Goal: Transaction & Acquisition: Purchase product/service

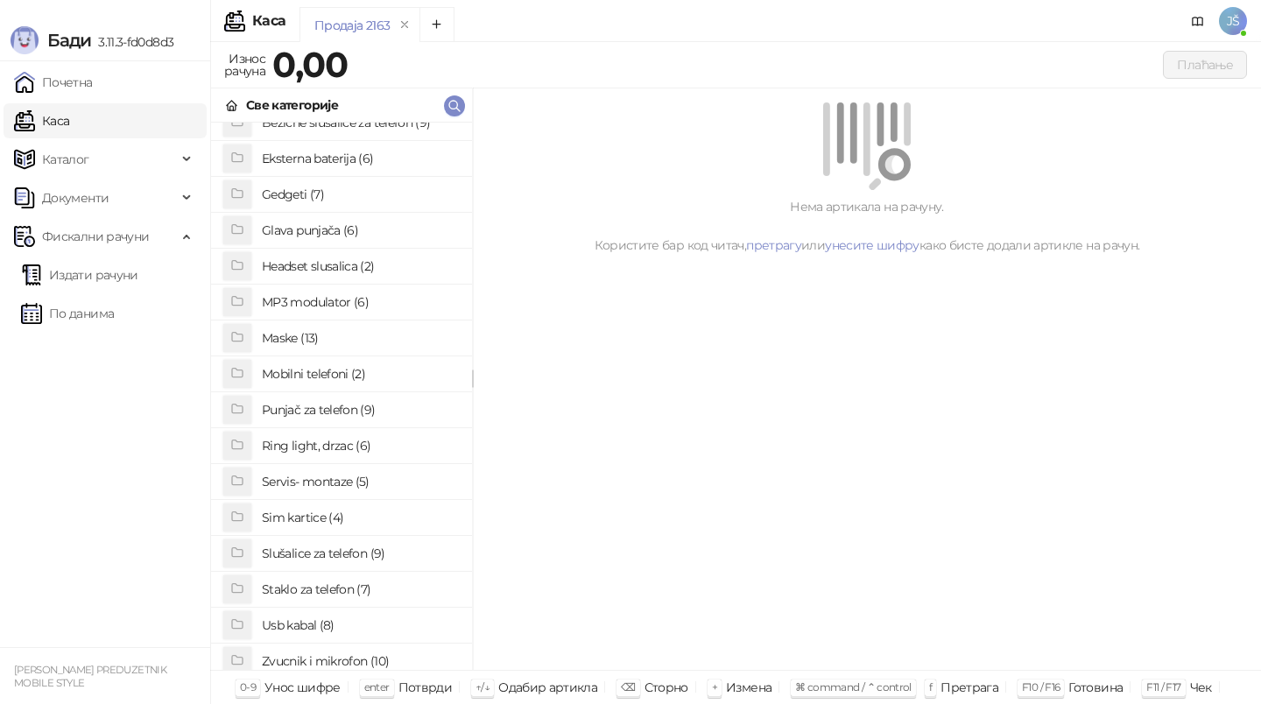
scroll to position [135, 0]
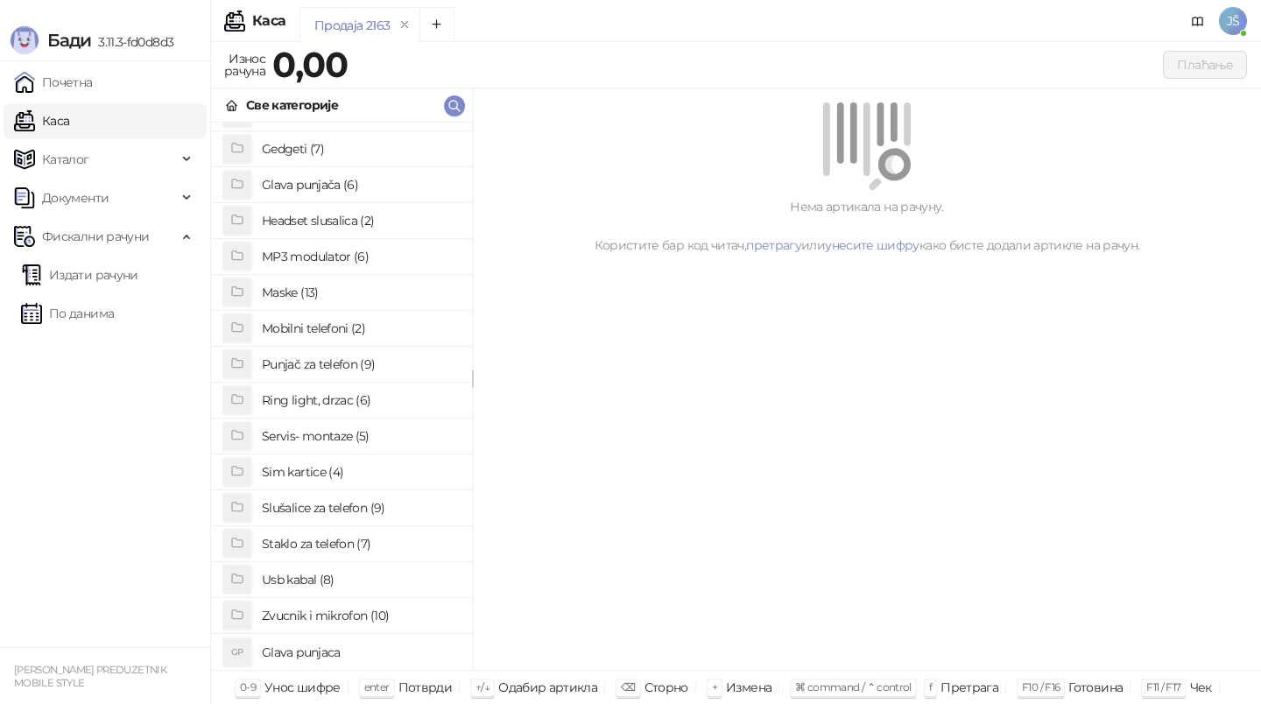
click at [328, 592] on h4 "Usb kabal (8)" at bounding box center [360, 580] width 196 height 28
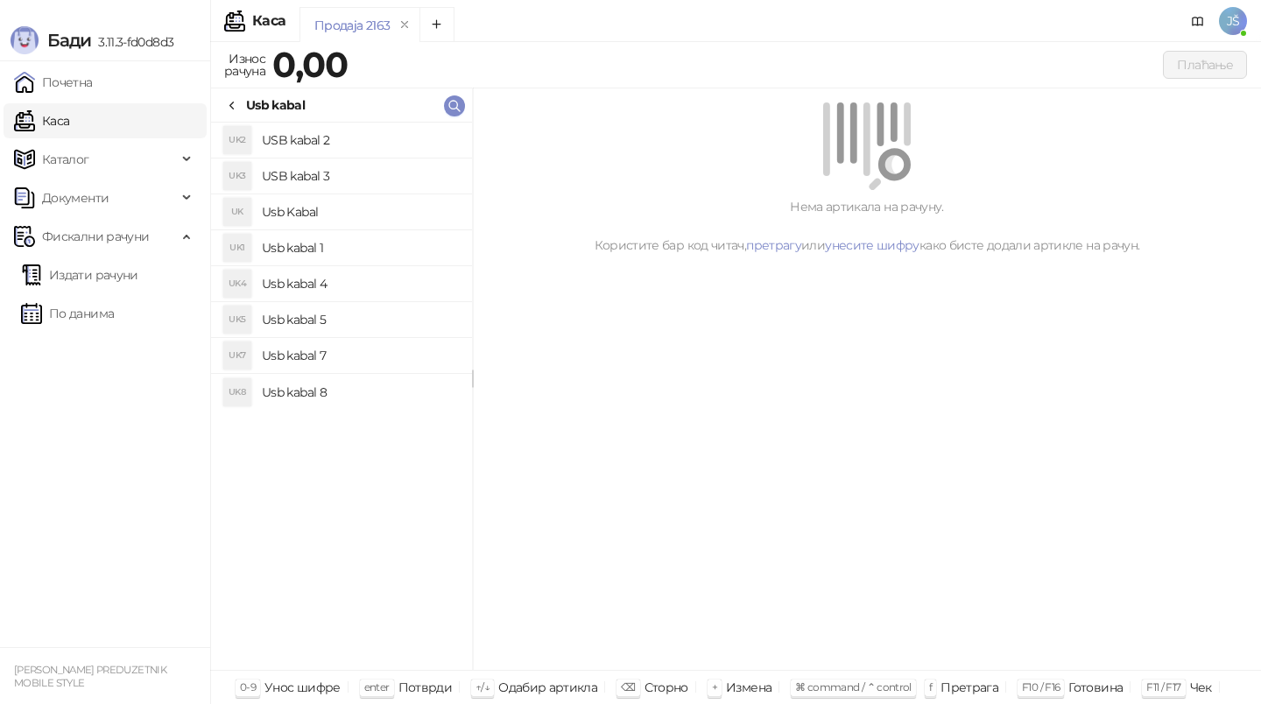
click at [366, 214] on h4 "Usb Kabal" at bounding box center [360, 212] width 196 height 28
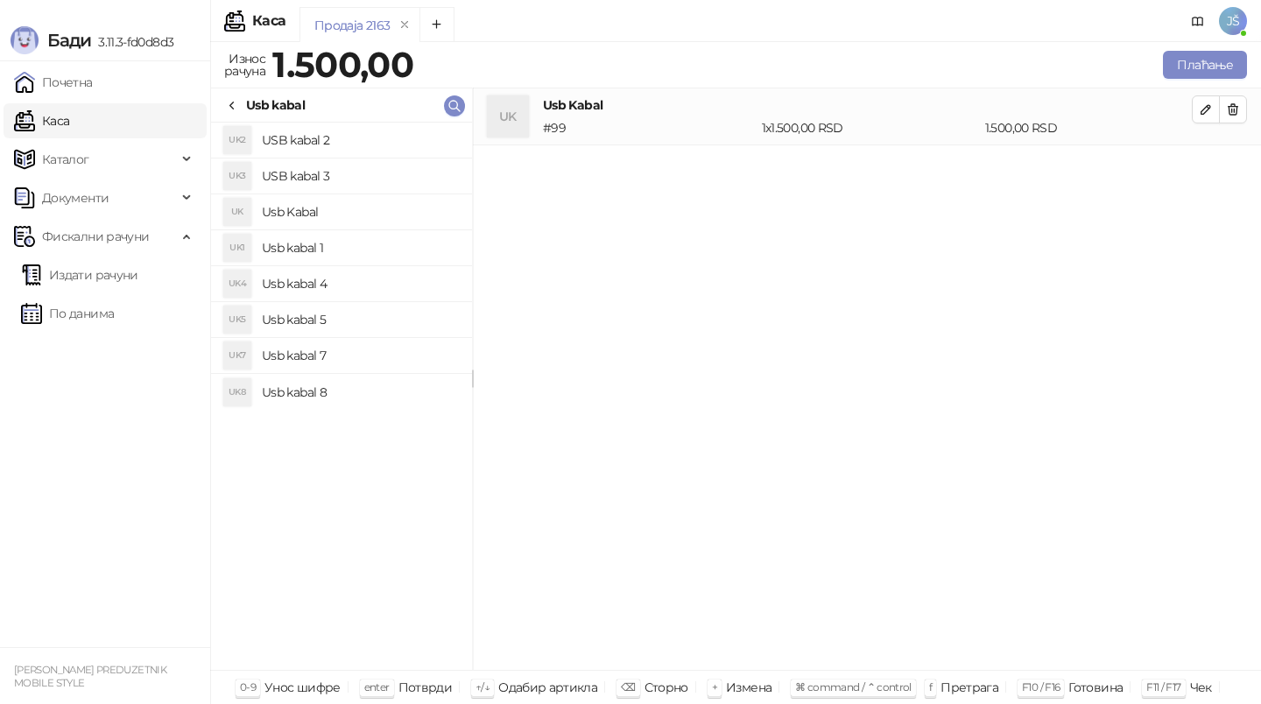
click at [360, 243] on h4 "Usb kabal 1" at bounding box center [360, 248] width 196 height 28
click at [1238, 101] on span "button" at bounding box center [1233, 109] width 14 height 17
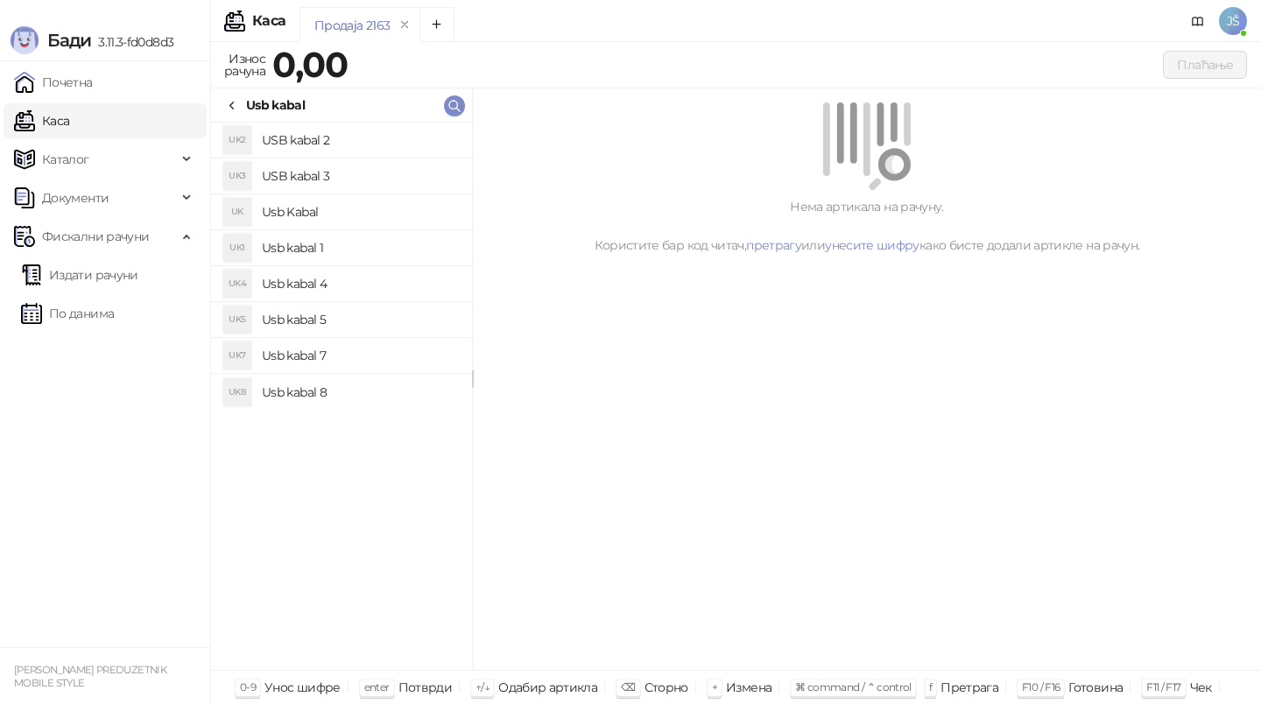
click at [345, 142] on h4 "USB kabal 2" at bounding box center [360, 140] width 196 height 28
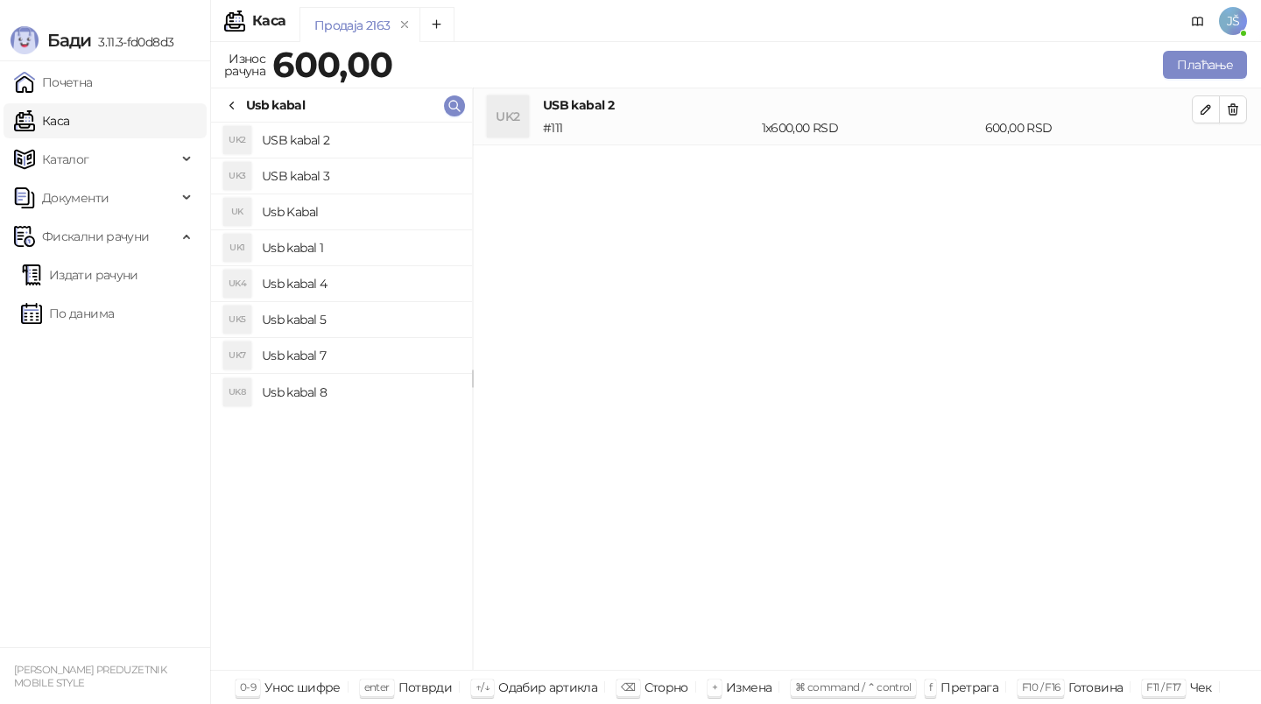
click at [357, 180] on h4 "USB kabal 3" at bounding box center [360, 176] width 196 height 28
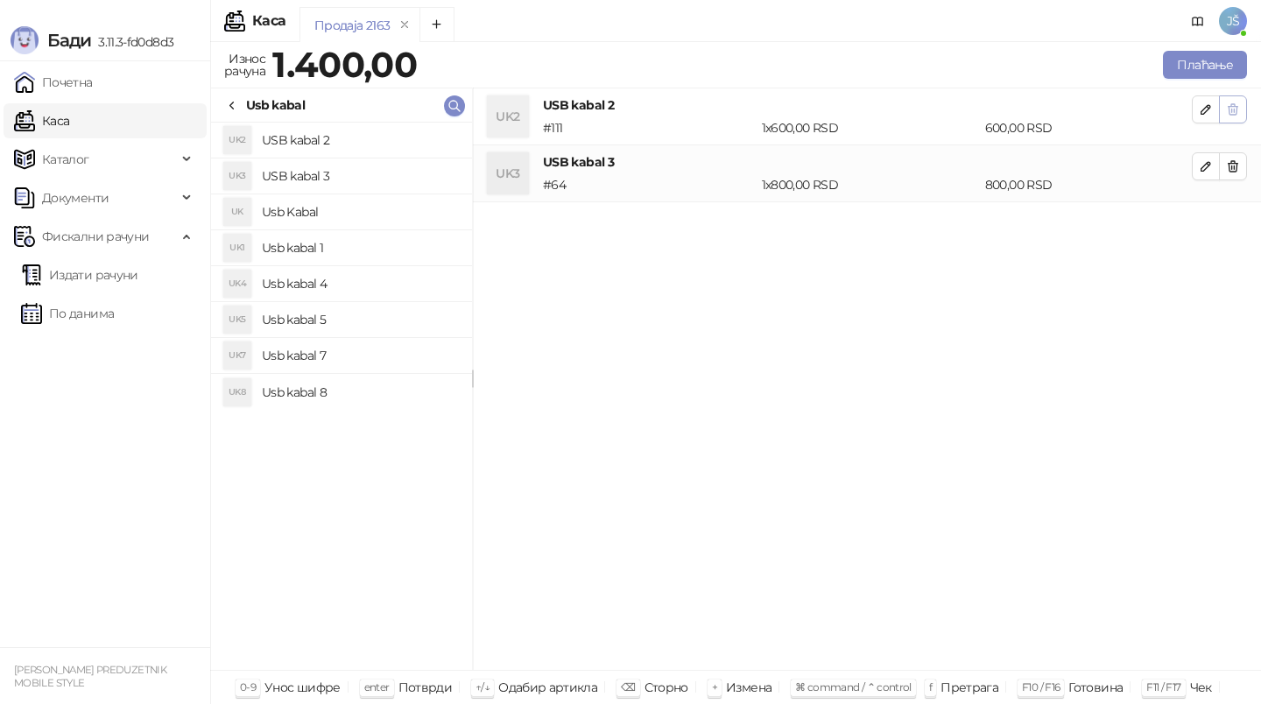
click at [1224, 119] on button "button" at bounding box center [1233, 109] width 28 height 28
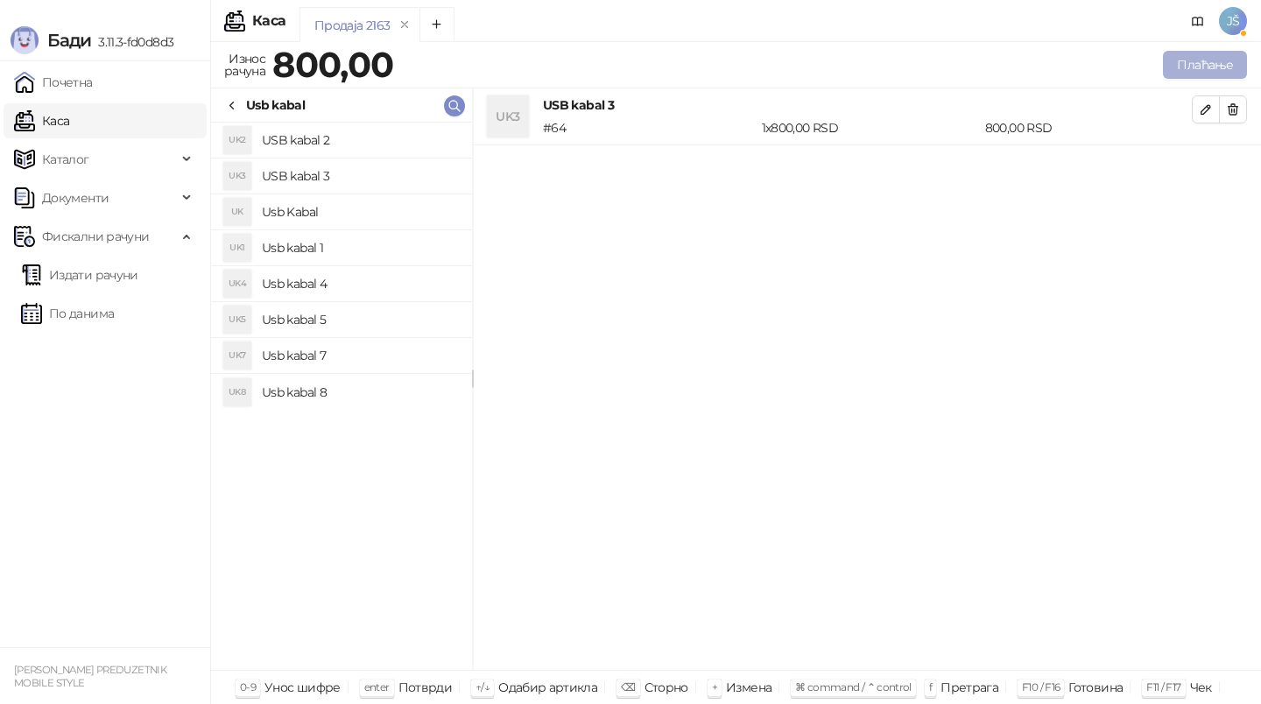
click at [1230, 69] on button "Плаћање" at bounding box center [1205, 65] width 84 height 28
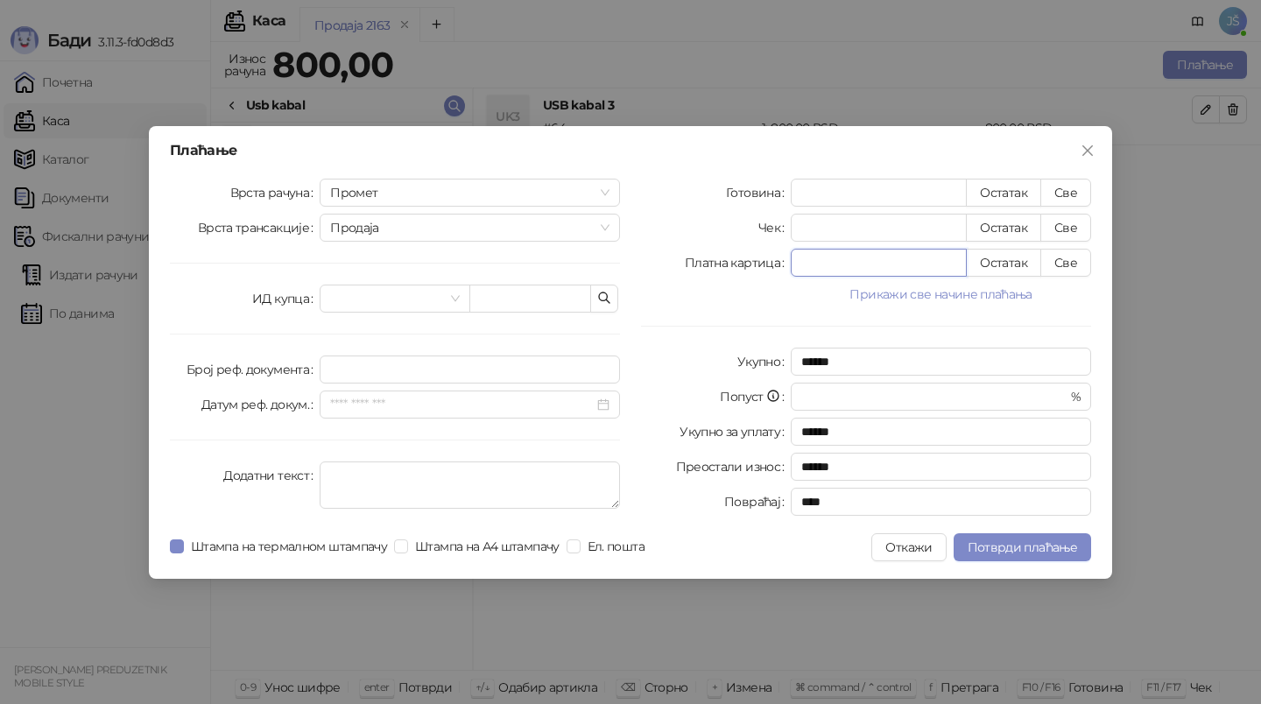
click at [841, 258] on input "*" at bounding box center [879, 263] width 174 height 26
click at [1066, 273] on button "Све" at bounding box center [1066, 263] width 51 height 28
type input "***"
type input "****"
click at [1021, 537] on button "Потврди плаћање" at bounding box center [1023, 547] width 138 height 28
